Goal: Information Seeking & Learning: Learn about a topic

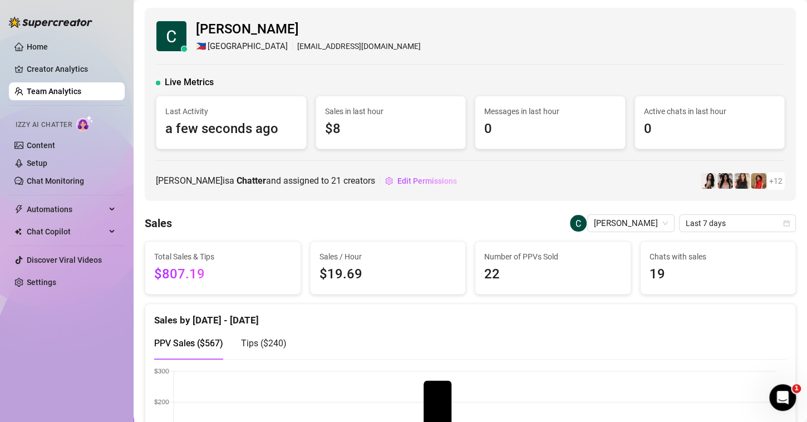
click at [81, 91] on link "Team Analytics" at bounding box center [54, 91] width 55 height 9
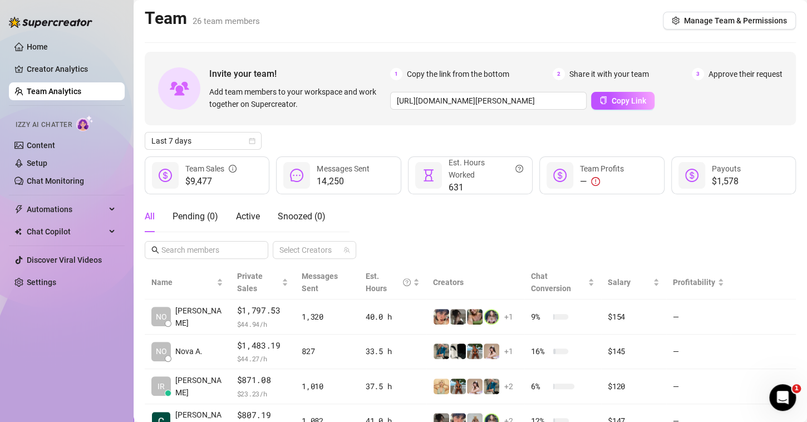
scroll to position [53, 0]
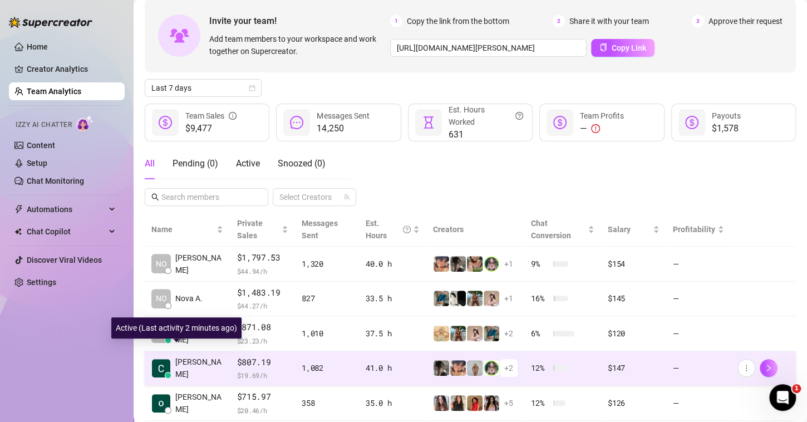
click at [188, 356] on span "Cecil C." at bounding box center [199, 368] width 48 height 24
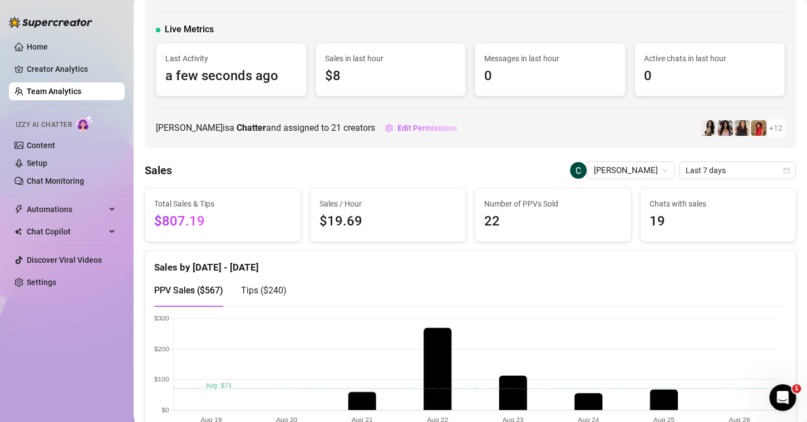
scroll to position [142, 0]
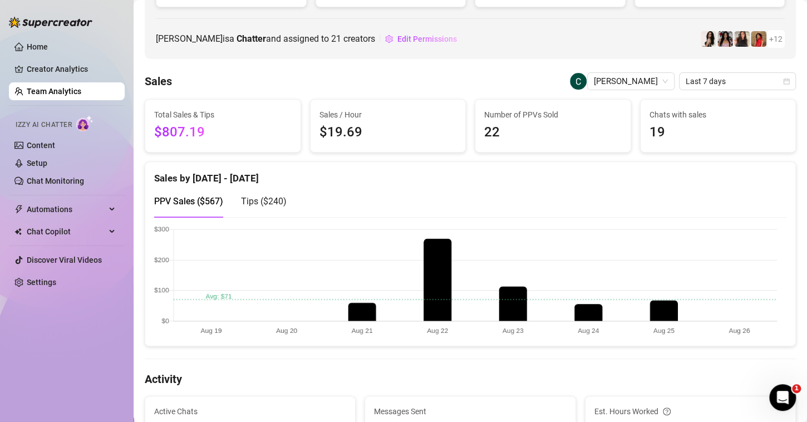
click at [77, 93] on link "Team Analytics" at bounding box center [54, 91] width 55 height 9
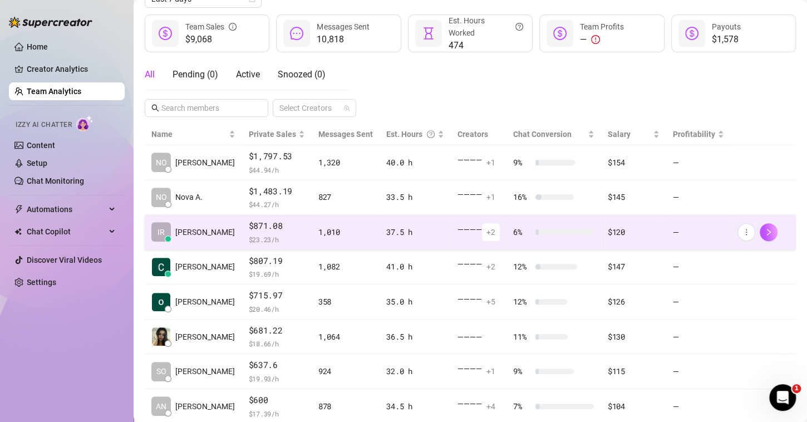
click at [193, 231] on td "IR Irvin P." at bounding box center [193, 232] width 97 height 35
